Goal: Information Seeking & Learning: Find specific fact

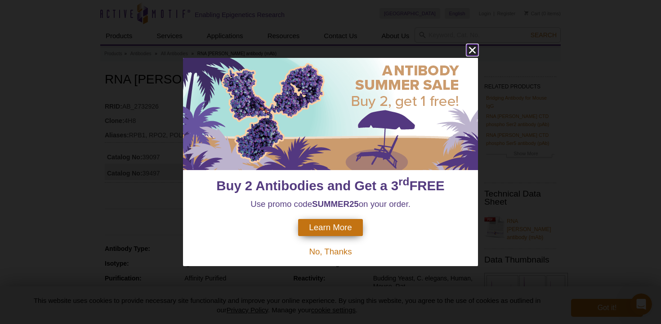
click at [471, 49] on icon "close" at bounding box center [472, 50] width 7 height 7
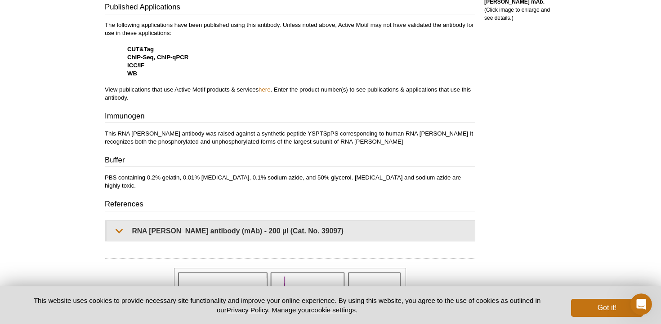
scroll to position [441, 0]
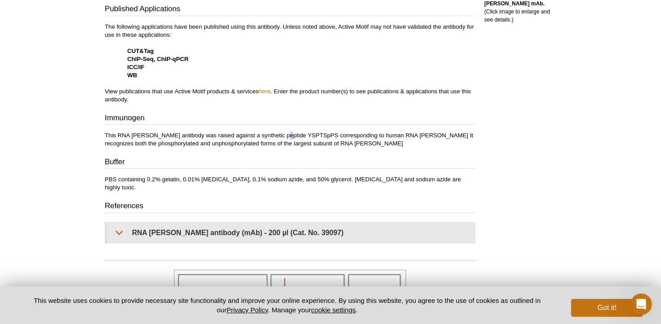
click at [272, 136] on p "This RNA pol II antibody was raised against a synthetic peptide YSPTSpPS corres…" at bounding box center [290, 140] width 370 height 16
copy p "Y"
click at [323, 141] on p "This RNA pol II antibody was raised against a synthetic peptide YSPTSpPS corres…" at bounding box center [290, 140] width 370 height 16
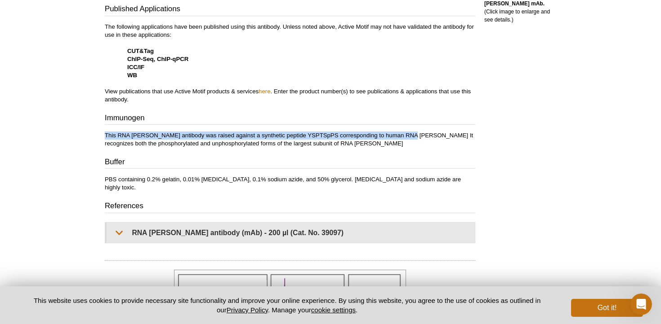
drag, startPoint x: 396, startPoint y: 136, endPoint x: 102, endPoint y: 137, distance: 293.4
click at [102, 137] on div "Feedback Print RNA pol II antibody (mAb) RRID: AB_2732926 Clone: 4H8 Aliases: R…" at bounding box center [287, 283] width 375 height 1307
copy p "This RNA pol II antibody was raised against a synthetic peptide YSPTSpPS corres…"
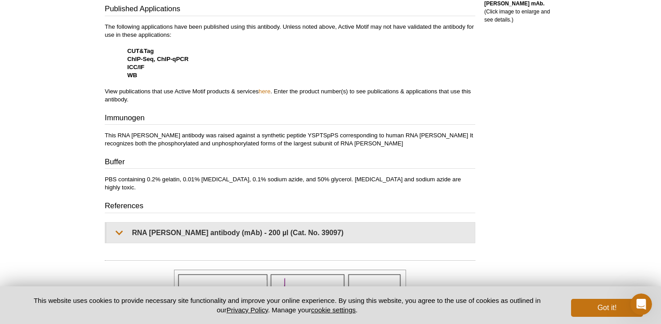
click at [172, 140] on p "This RNA pol II antibody was raised against a synthetic peptide YSPTSpPS corres…" at bounding box center [290, 140] width 370 height 16
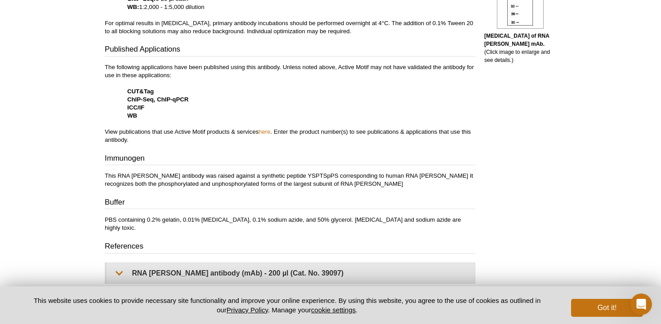
scroll to position [403, 0]
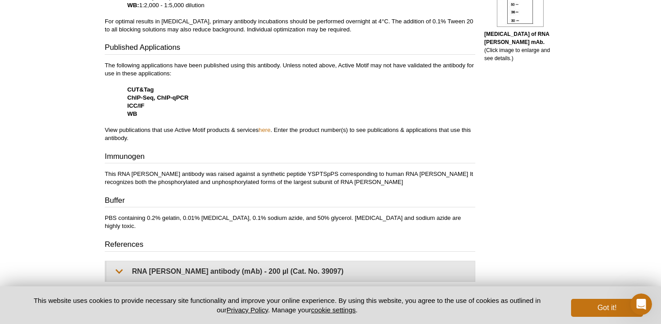
click at [109, 174] on p "This RNA pol II antibody was raised against a synthetic peptide YSPTSpPS corres…" at bounding box center [290, 178] width 370 height 16
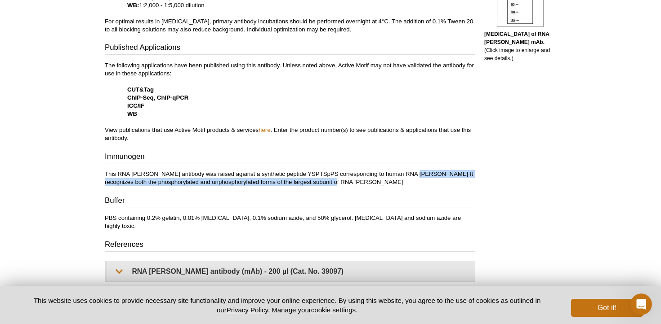
drag, startPoint x: 398, startPoint y: 174, endPoint x: 402, endPoint y: 186, distance: 12.4
click at [402, 186] on p "This RNA pol II antibody was raised against a synthetic peptide YSPTSpPS corres…" at bounding box center [290, 178] width 370 height 16
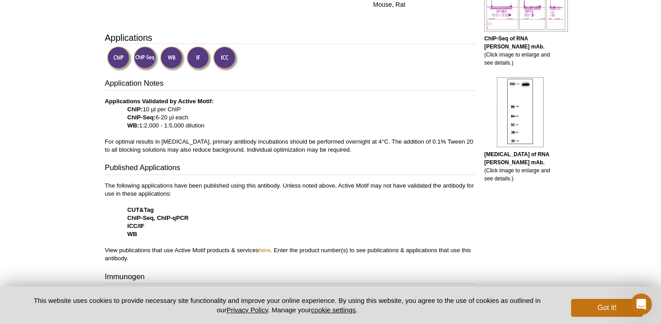
scroll to position [286, 0]
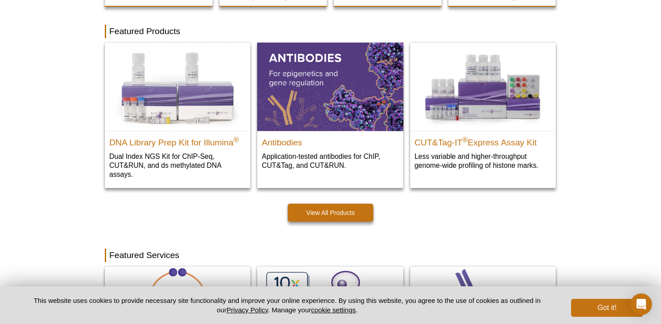
scroll to position [366, 0]
